Goal: Information Seeking & Learning: Learn about a topic

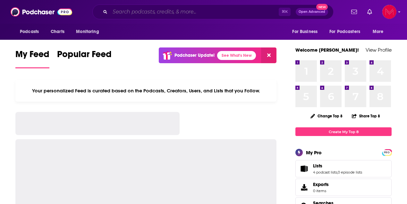
click at [167, 12] on input "Search podcasts, credits, & more..." at bounding box center [194, 12] width 168 height 10
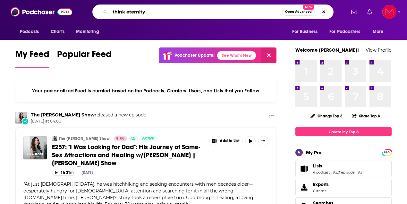
type input "think eternity"
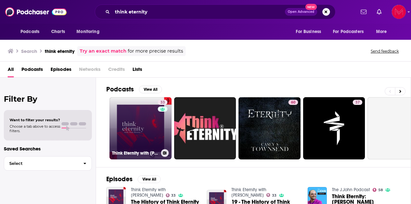
click at [140, 142] on link "33 Think Eternity with [PERSON_NAME]" at bounding box center [141, 128] width 62 height 62
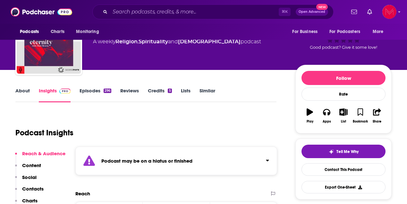
scroll to position [36, 0]
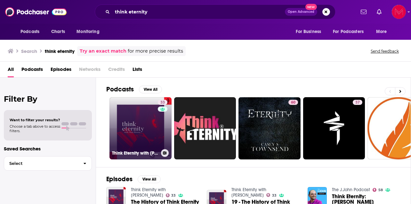
click at [146, 133] on link "33 Think Eternity with [PERSON_NAME]" at bounding box center [141, 128] width 62 height 62
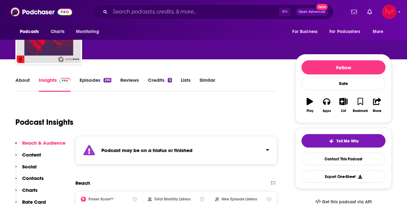
scroll to position [53, 0]
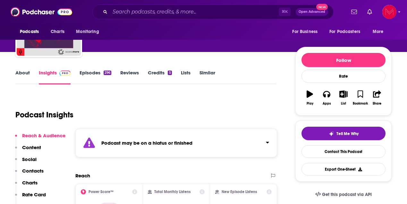
click at [268, 140] on icon "Click to expand status details" at bounding box center [267, 142] width 3 height 5
